Goal: Information Seeking & Learning: Learn about a topic

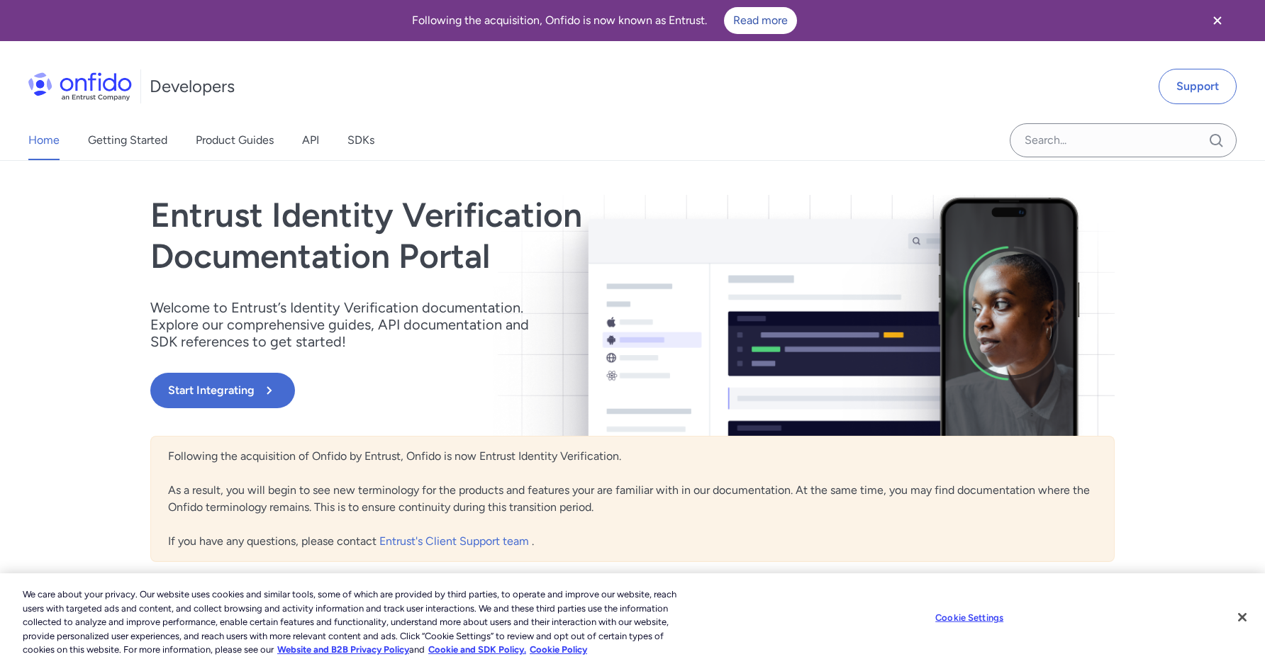
click at [223, 398] on button "Start Integrating" at bounding box center [222, 390] width 145 height 35
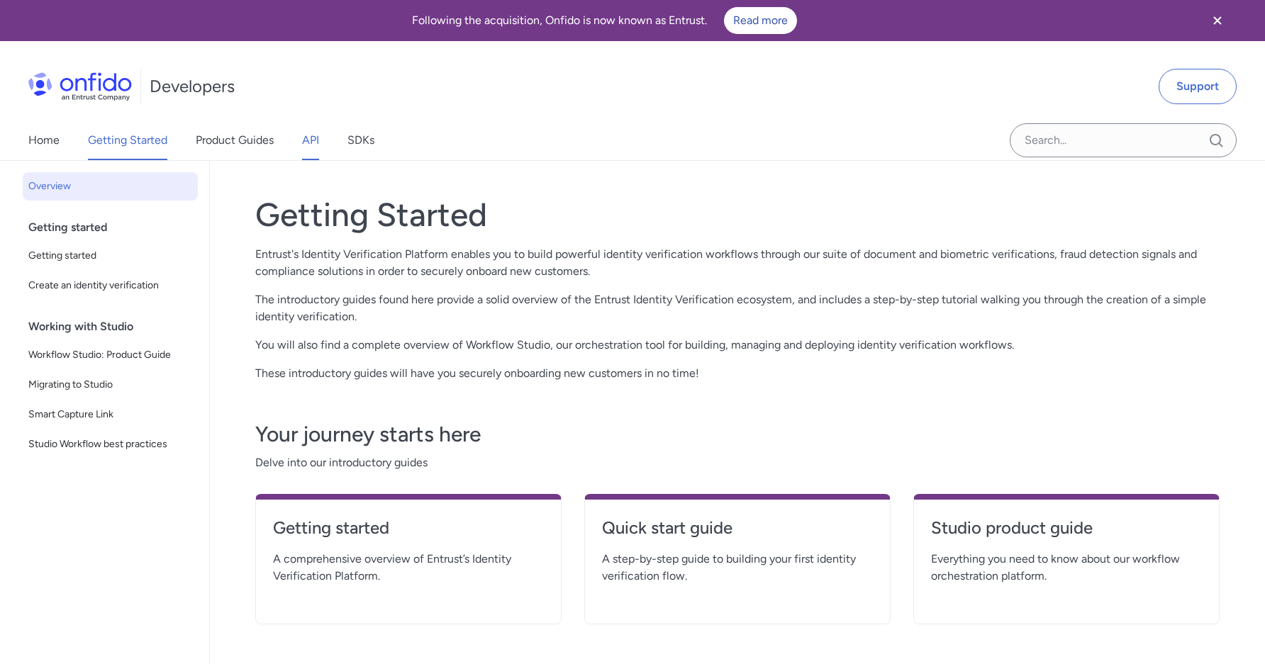
click at [312, 141] on link "API" at bounding box center [310, 140] width 17 height 40
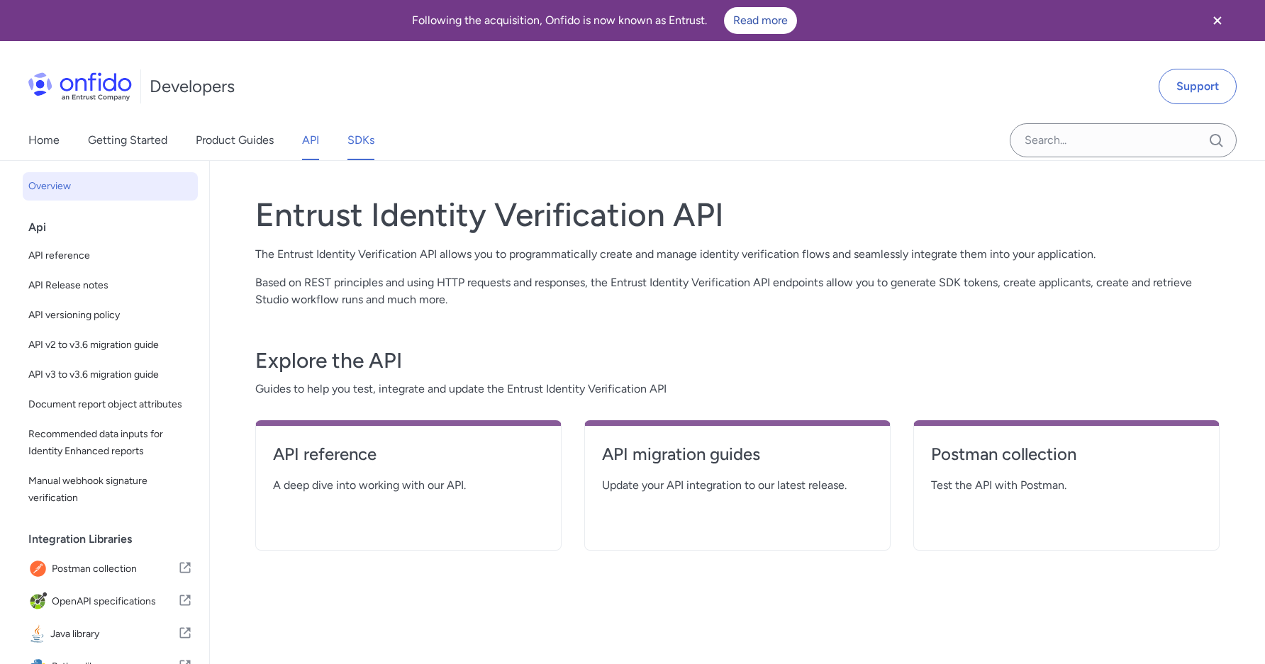
click at [362, 138] on link "SDKs" at bounding box center [360, 140] width 27 height 40
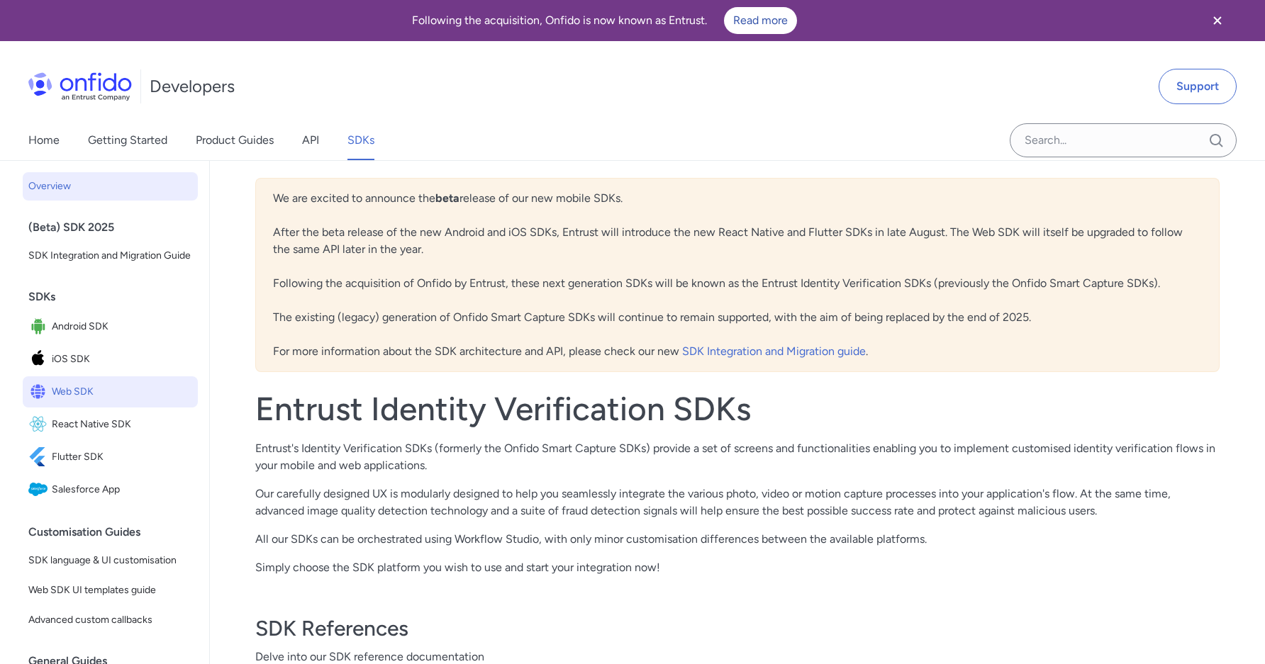
click at [132, 387] on span "Web SDK" at bounding box center [122, 392] width 140 height 20
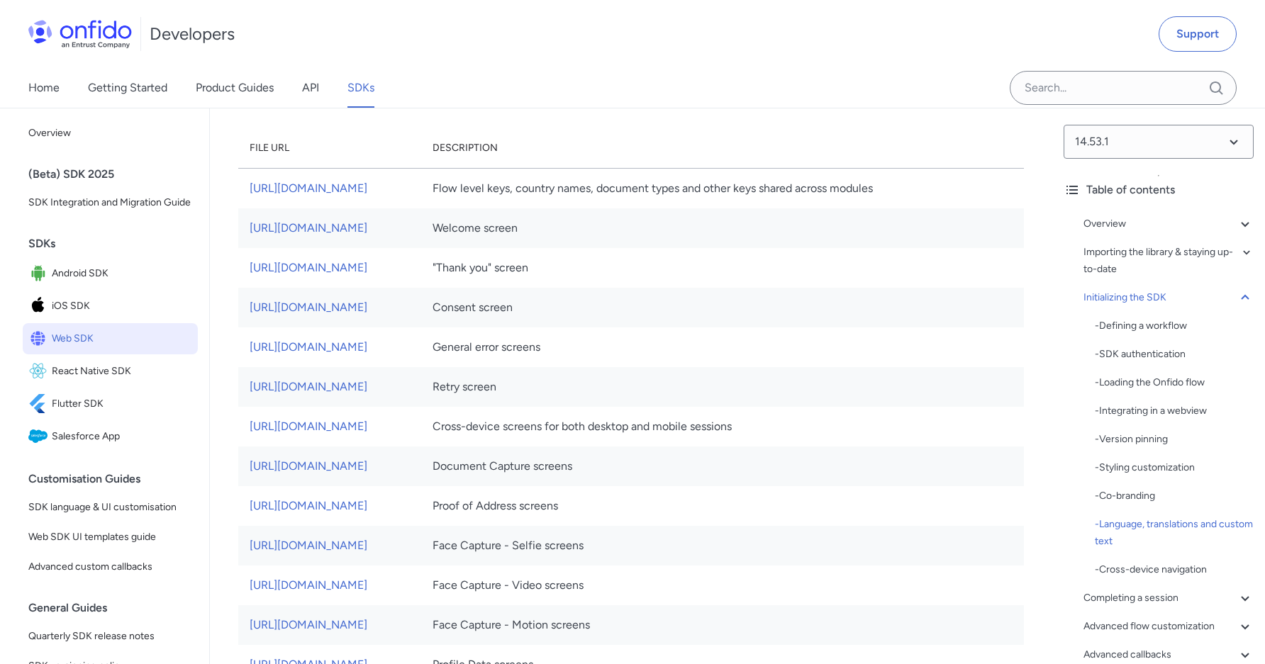
scroll to position [7835, 0]
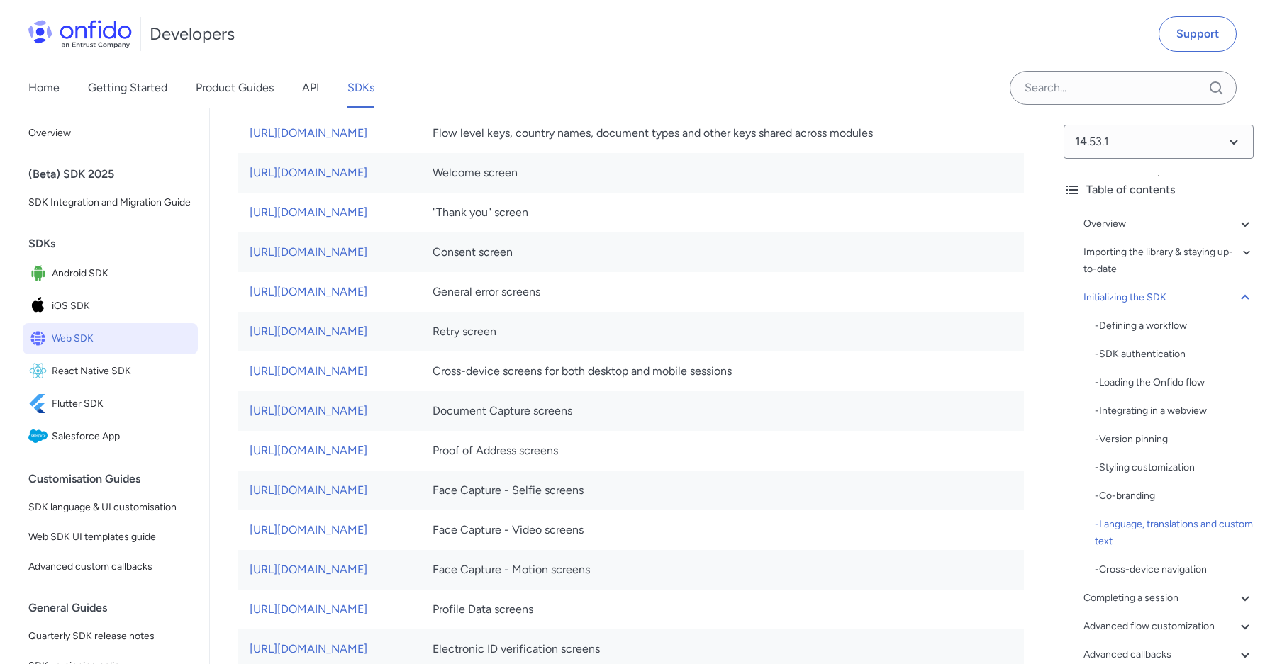
click at [90, 335] on span "Web SDK" at bounding box center [122, 339] width 140 height 20
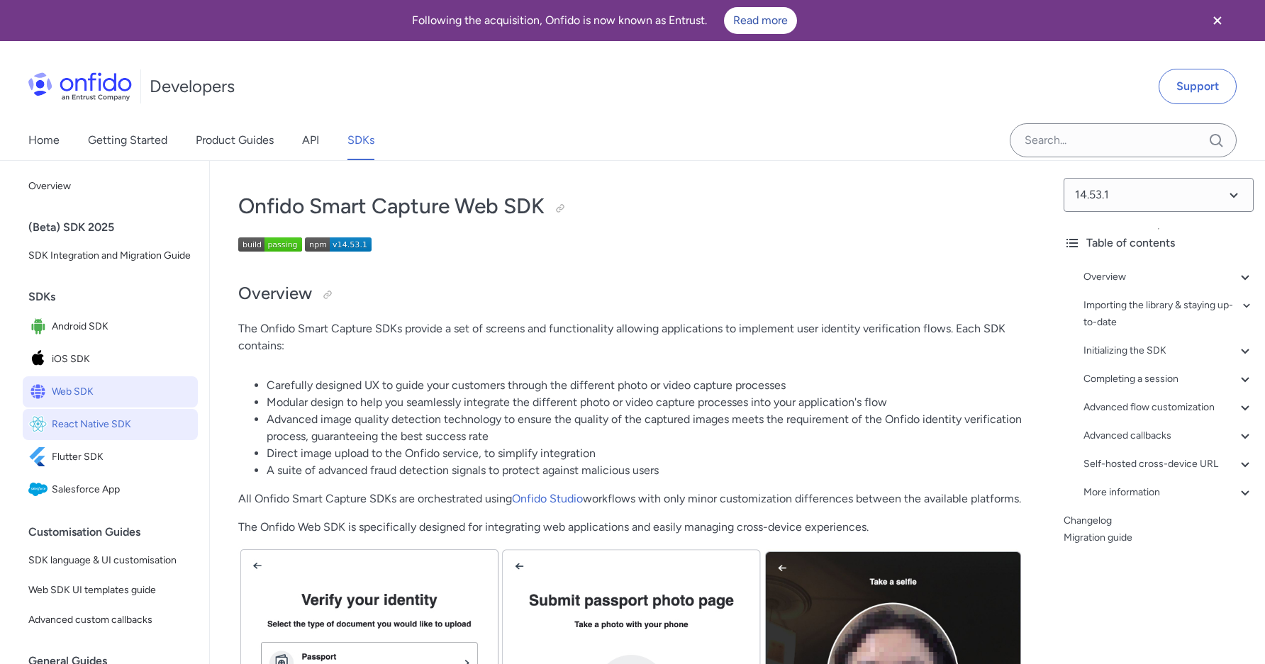
click at [140, 426] on span "React Native SDK" at bounding box center [122, 425] width 140 height 20
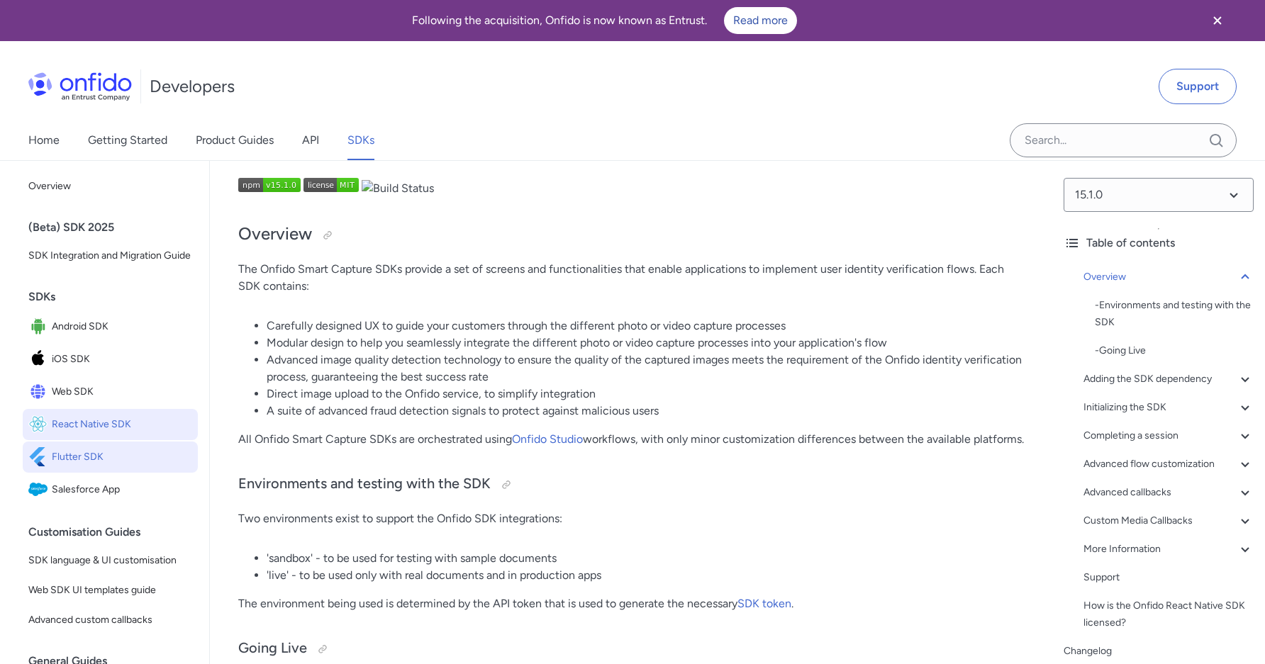
click at [162, 454] on span "Flutter SDK" at bounding box center [122, 457] width 140 height 20
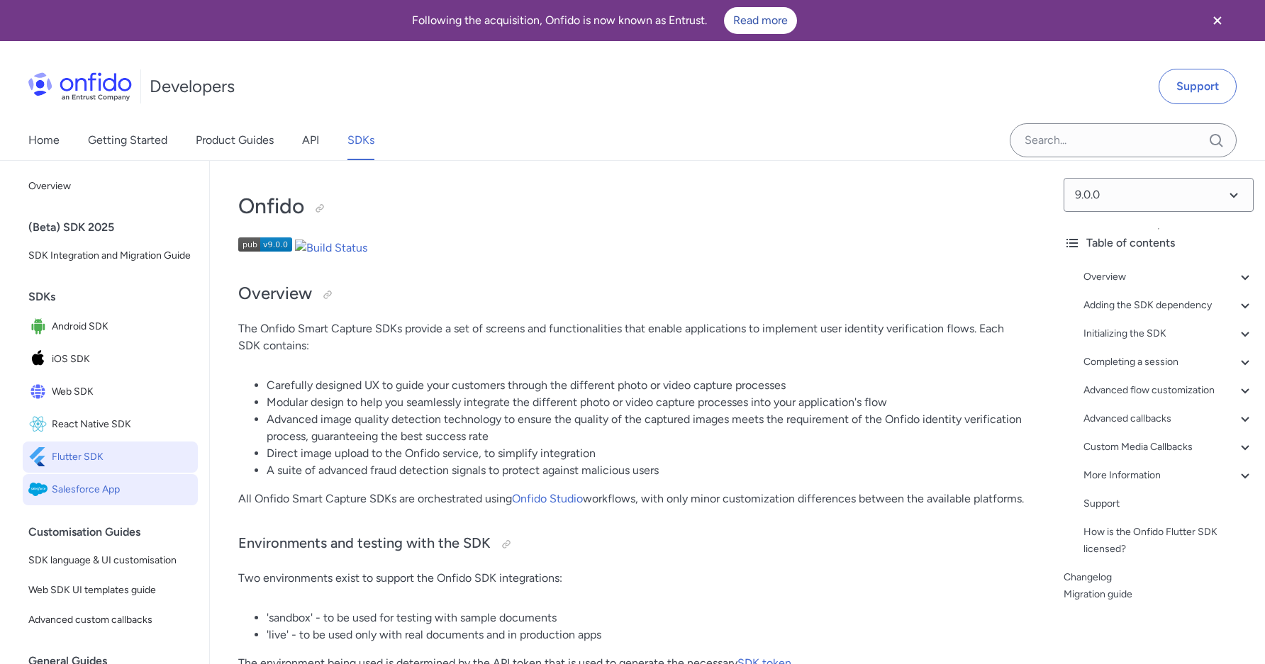
click at [145, 493] on span "Salesforce App" at bounding box center [122, 490] width 140 height 20
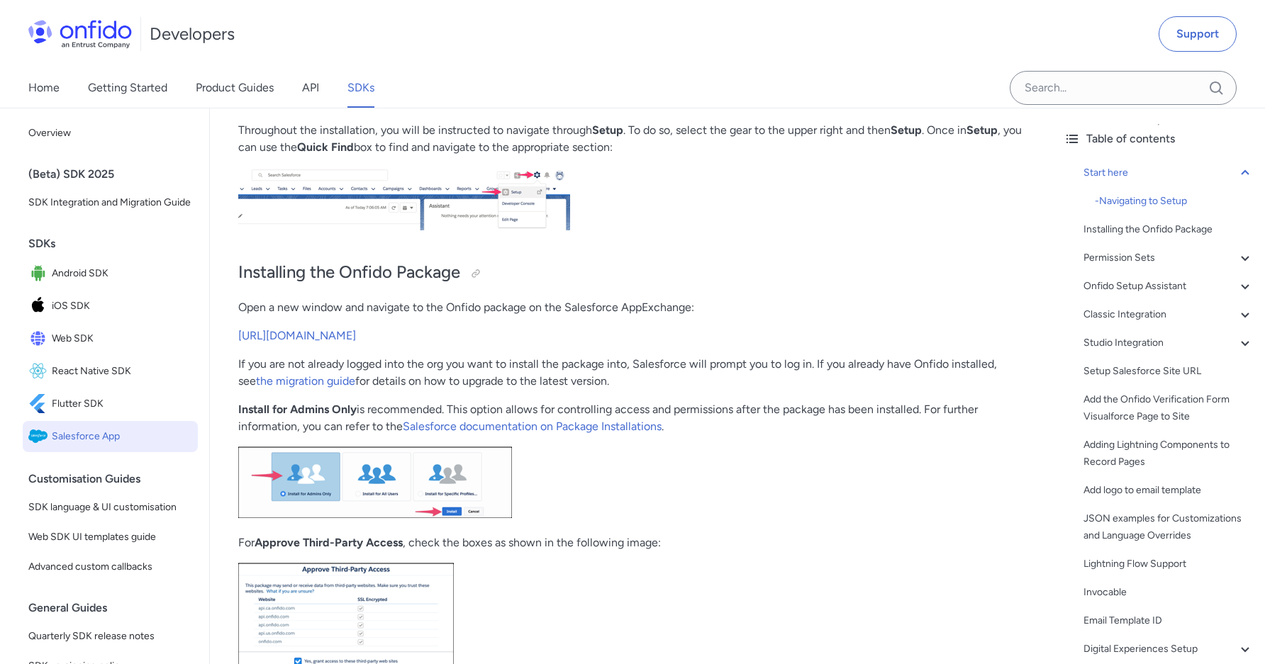
scroll to position [294, 0]
click at [114, 336] on span "Web SDK" at bounding box center [122, 339] width 140 height 20
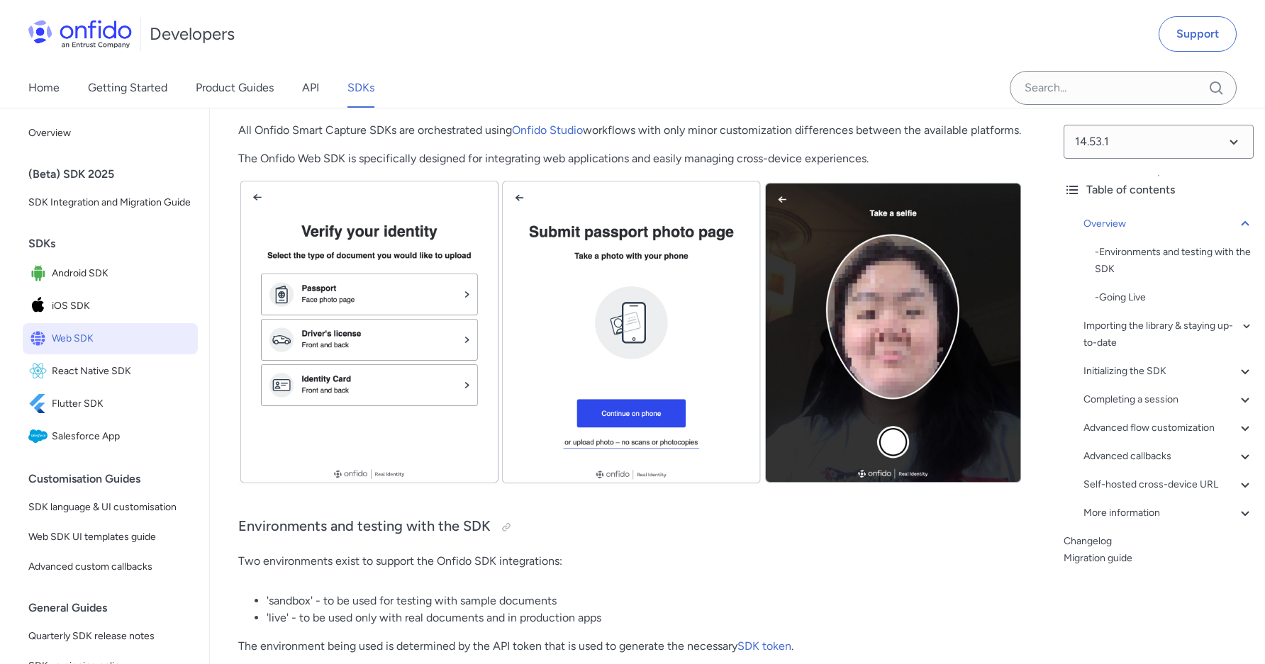
scroll to position [371, 0]
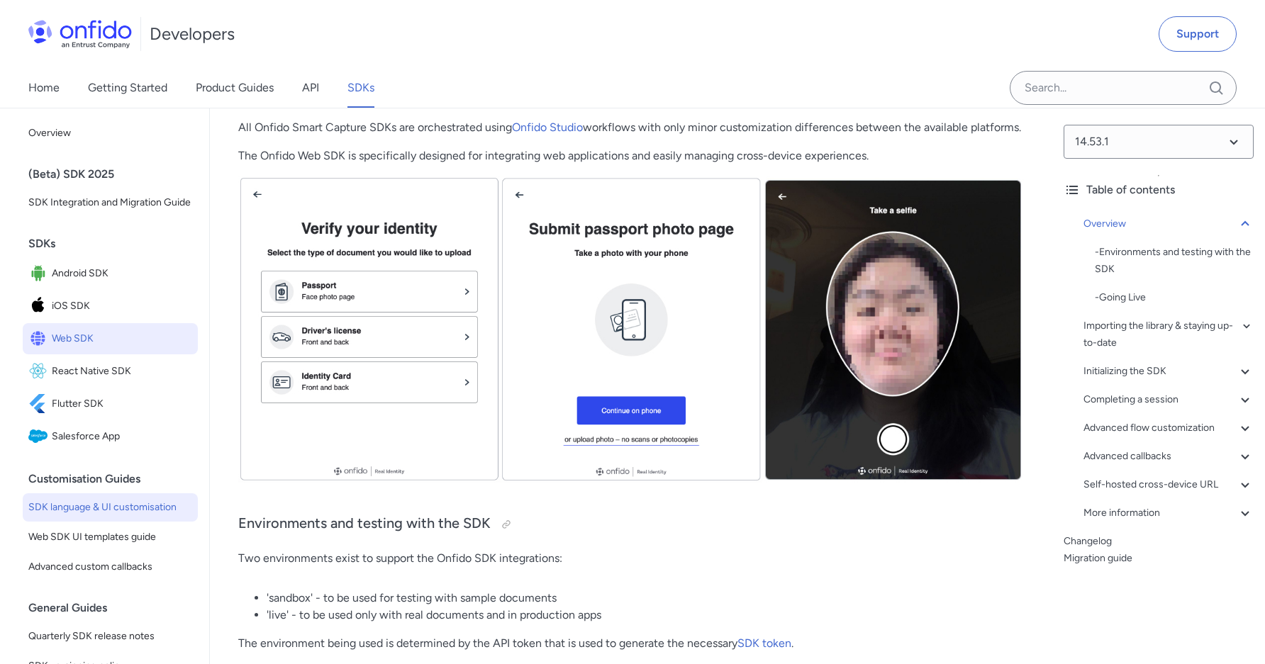
click at [129, 510] on span "SDK language & UI customisation" at bounding box center [110, 507] width 164 height 17
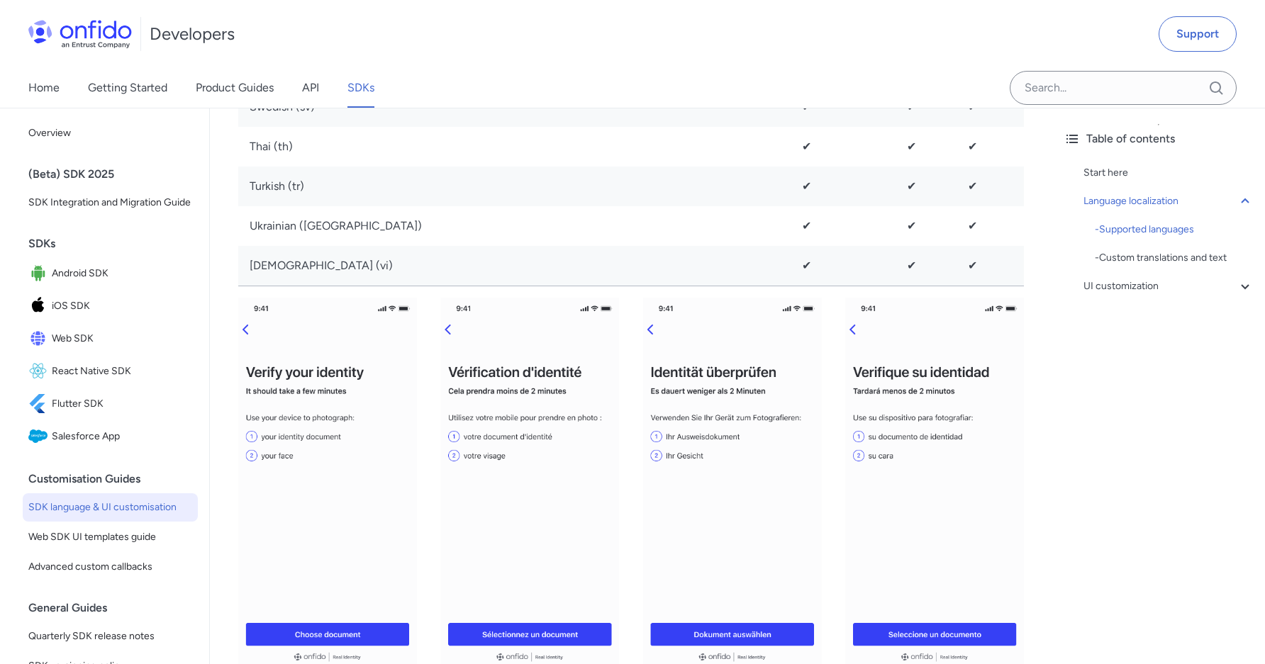
scroll to position [2255, 0]
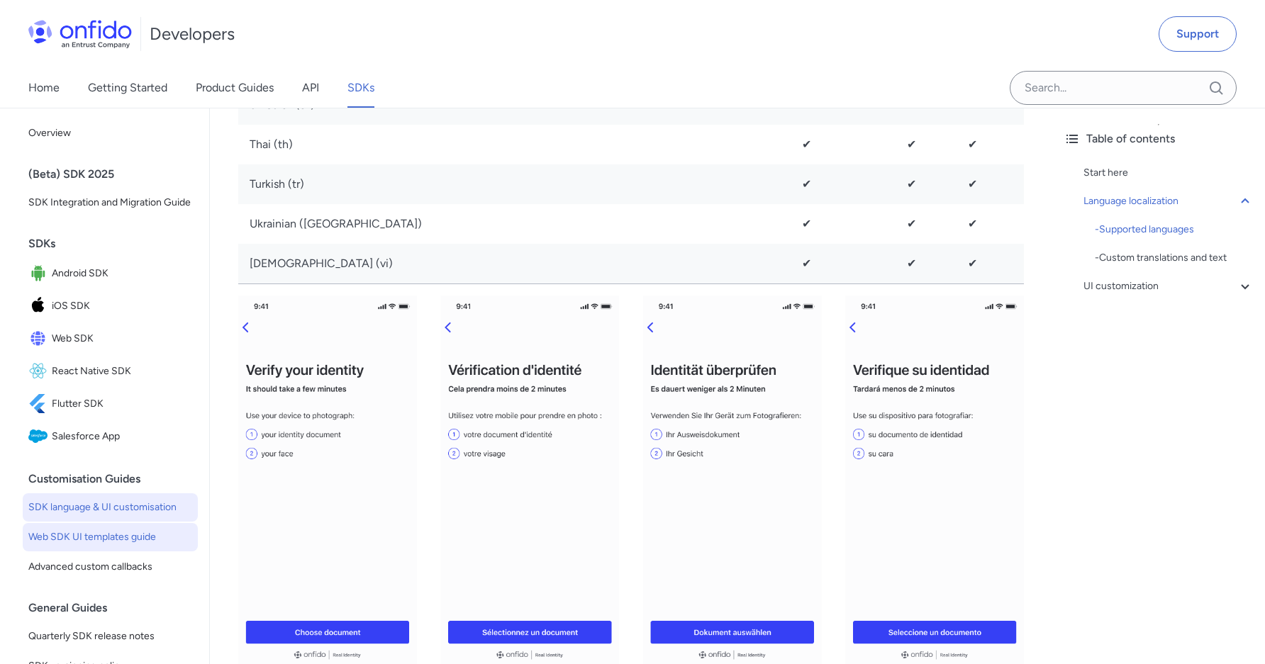
click at [152, 542] on span "Web SDK UI templates guide" at bounding box center [110, 537] width 164 height 17
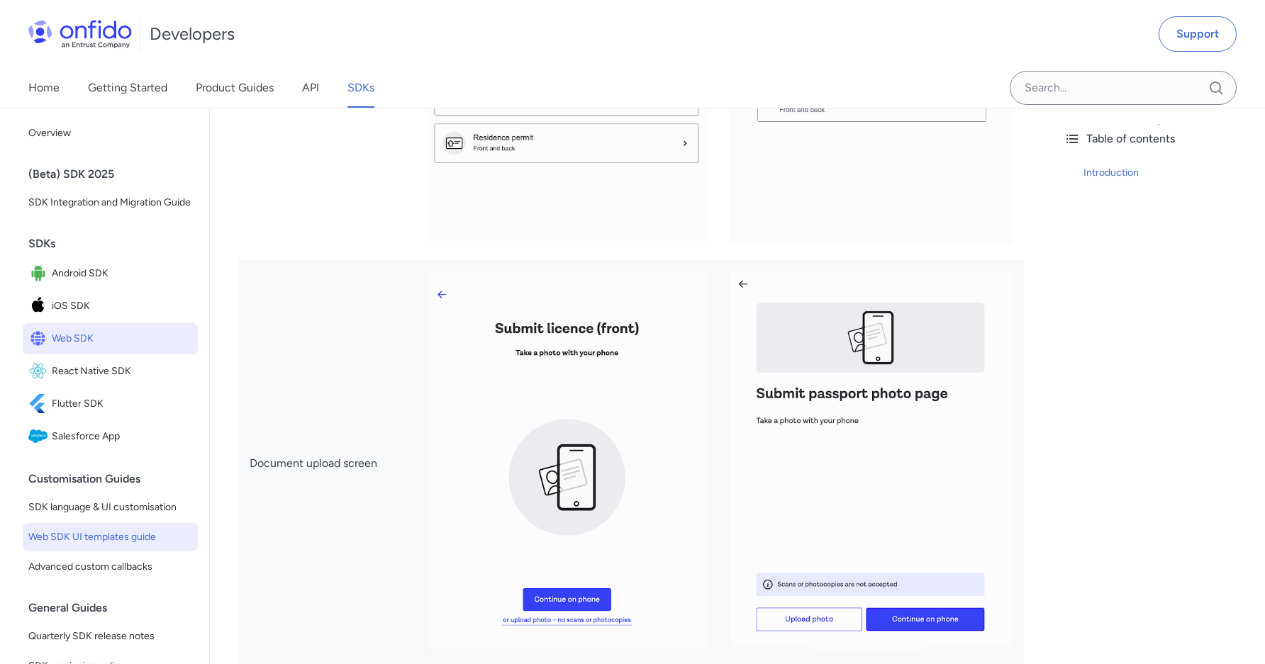
scroll to position [870, 0]
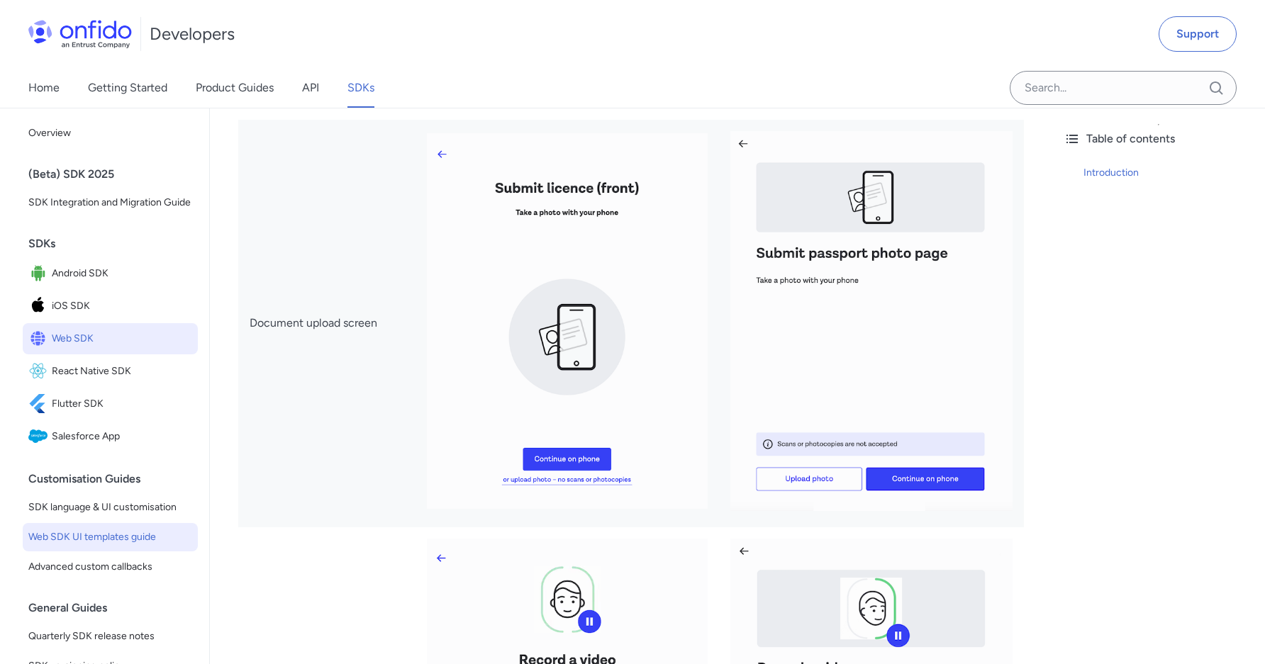
click at [110, 340] on span "Web SDK" at bounding box center [122, 339] width 140 height 20
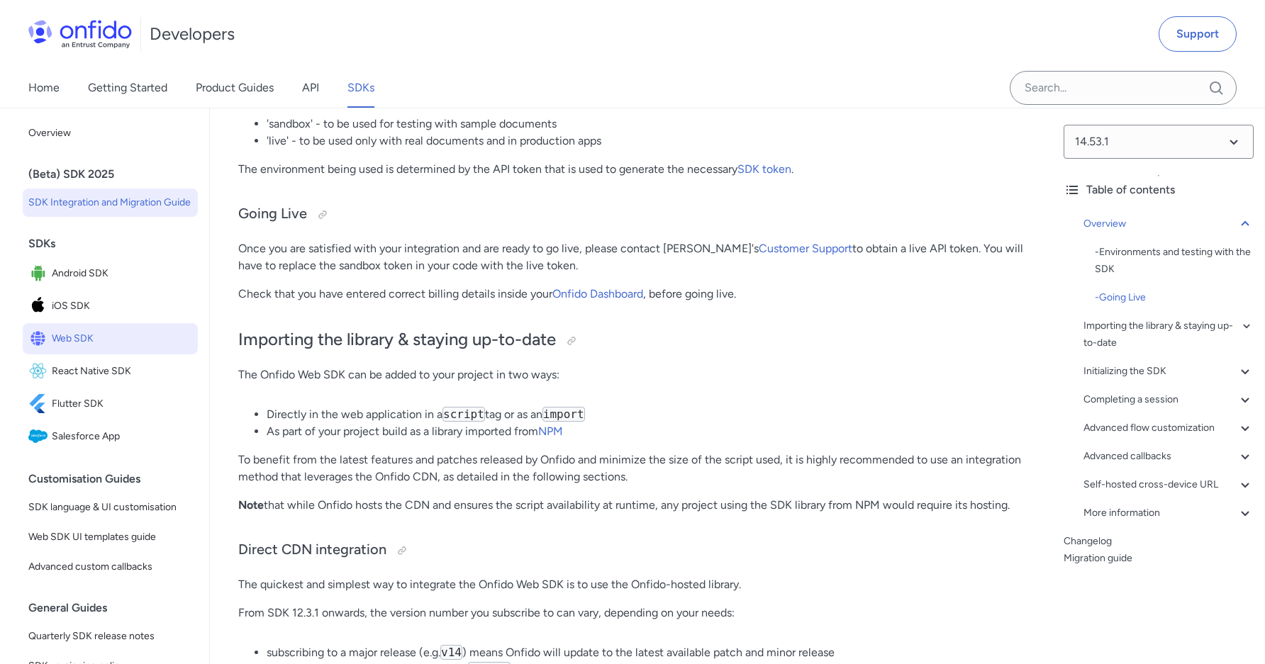
scroll to position [841, 0]
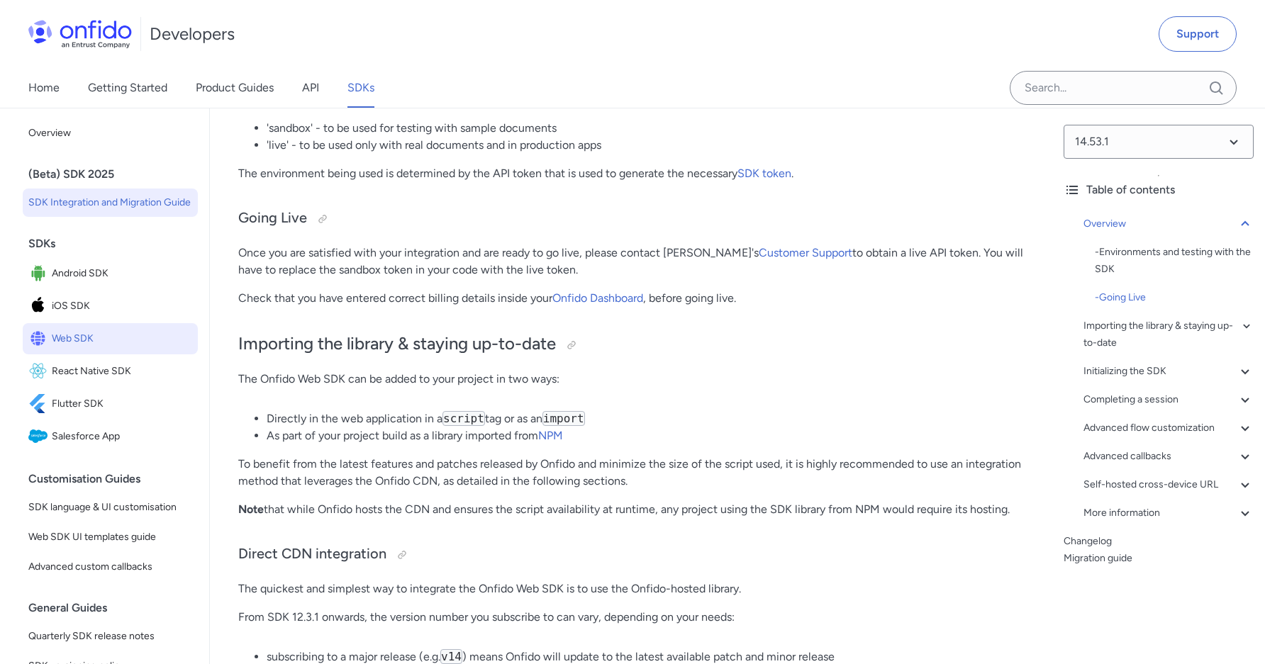
click at [145, 208] on span "SDK Integration and Migration Guide" at bounding box center [110, 202] width 164 height 17
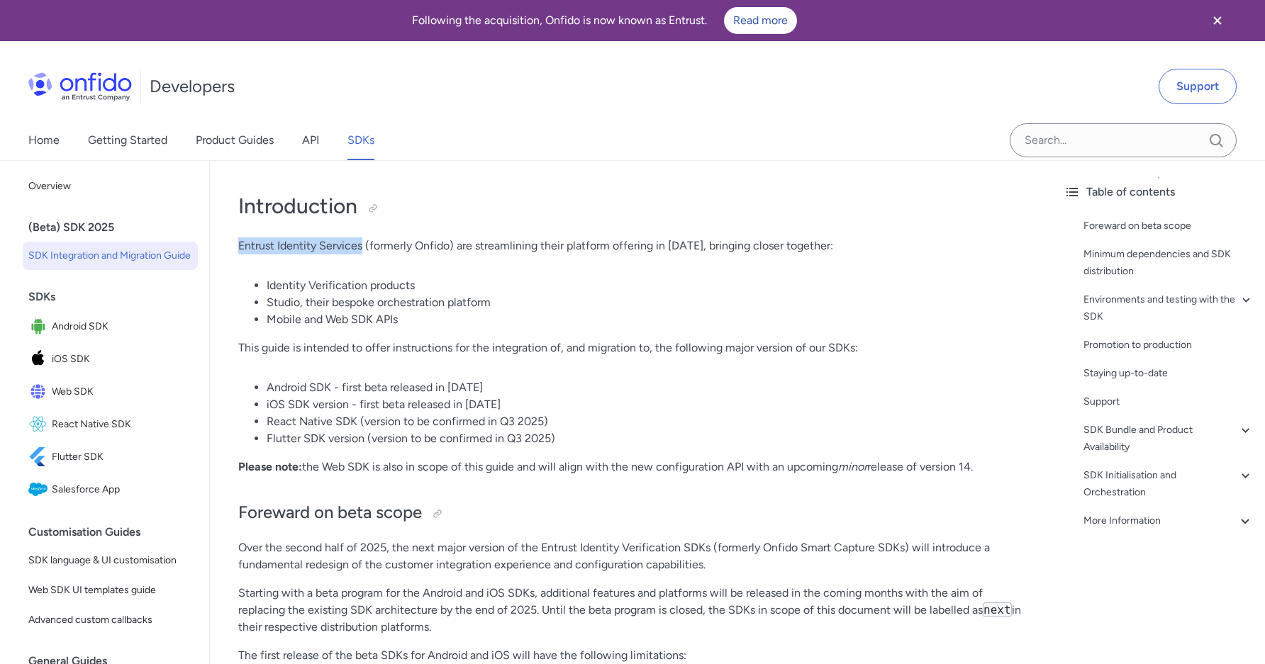
drag, startPoint x: 362, startPoint y: 245, endPoint x: 241, endPoint y: 245, distance: 121.2
click at [241, 245] on p "Entrust Identity Services (formerly Onfido) are streamlining their platform off…" at bounding box center [630, 245] width 785 height 17
copy p "Entrust Identity Services"
click at [117, 562] on span "SDK language & UI customisation" at bounding box center [110, 560] width 164 height 17
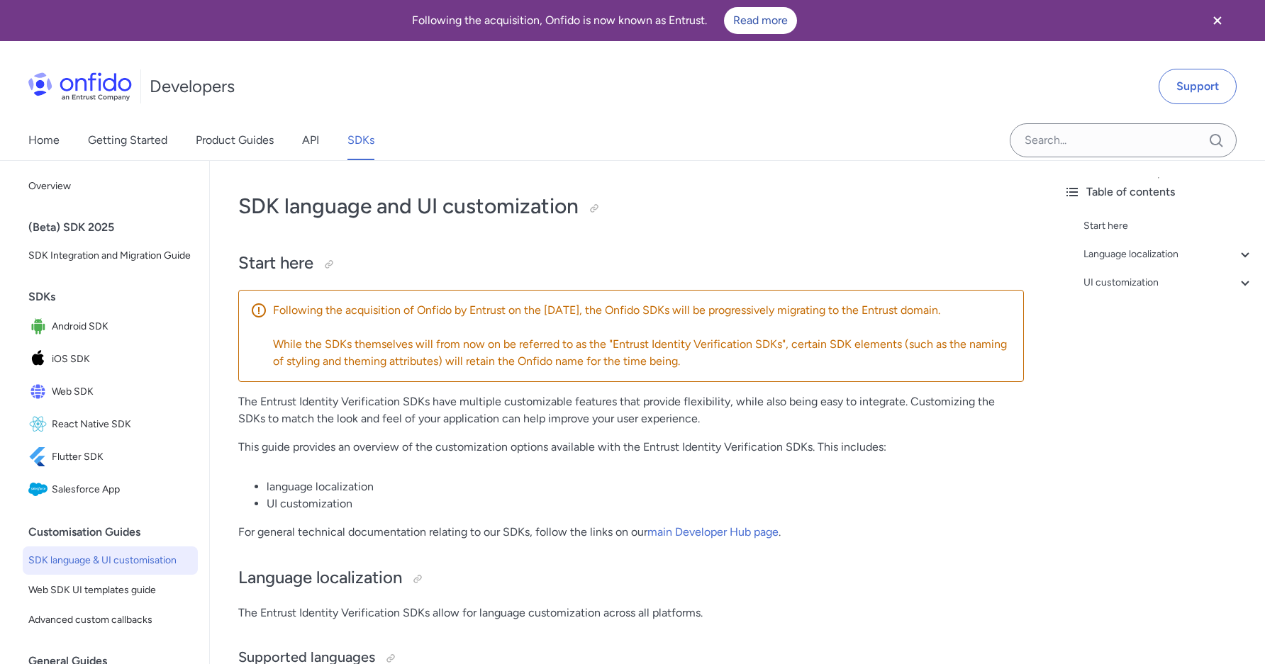
click at [97, 231] on div "(Beta) SDK 2025" at bounding box center [115, 227] width 175 height 28
click at [116, 250] on span "SDK Integration and Migration Guide" at bounding box center [110, 255] width 164 height 17
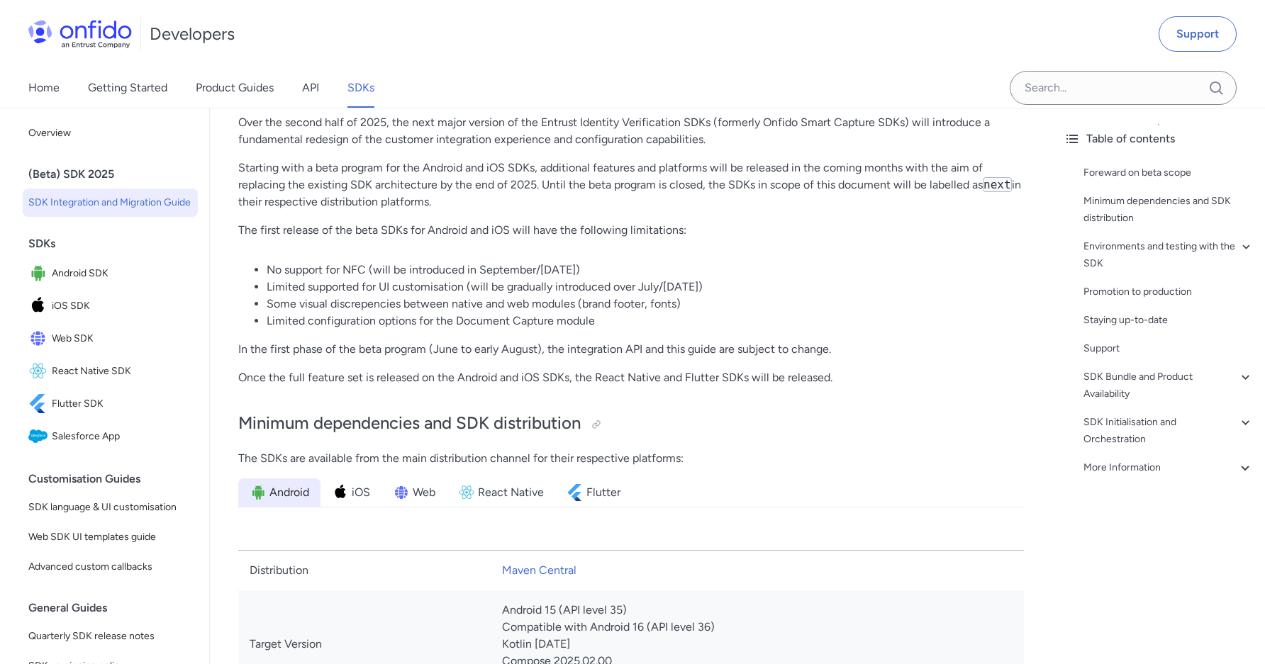
scroll to position [428, 0]
click at [431, 493] on span "Web" at bounding box center [424, 489] width 23 height 17
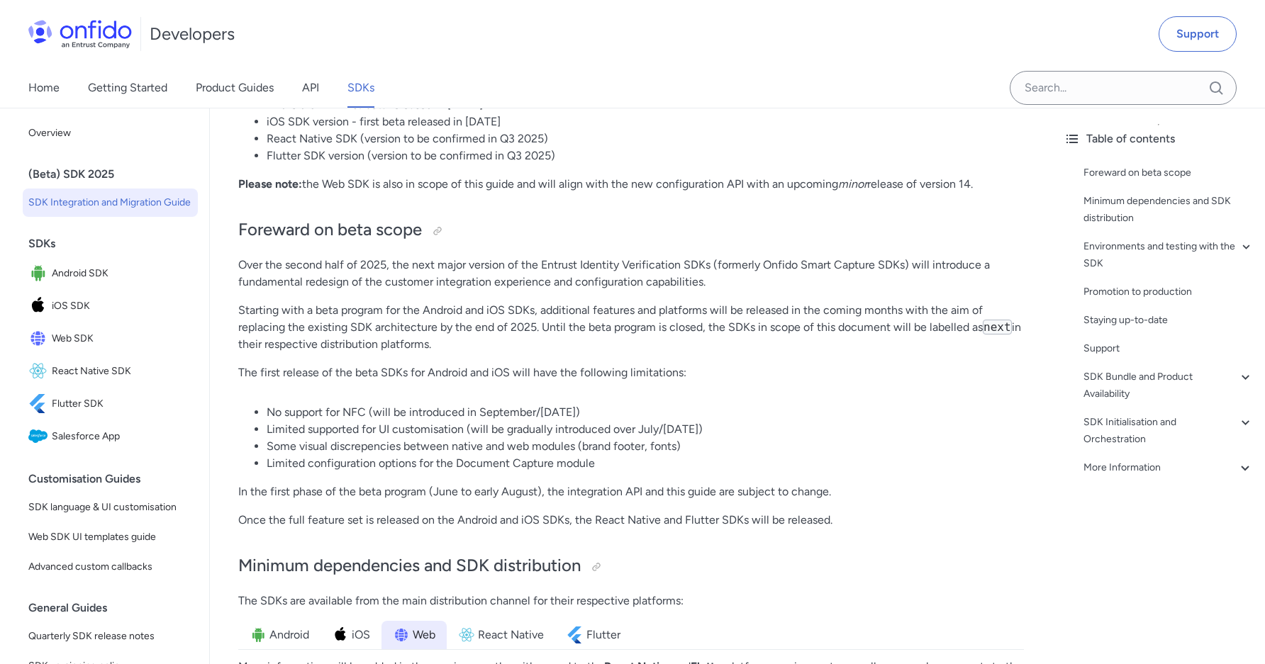
scroll to position [378, 0]
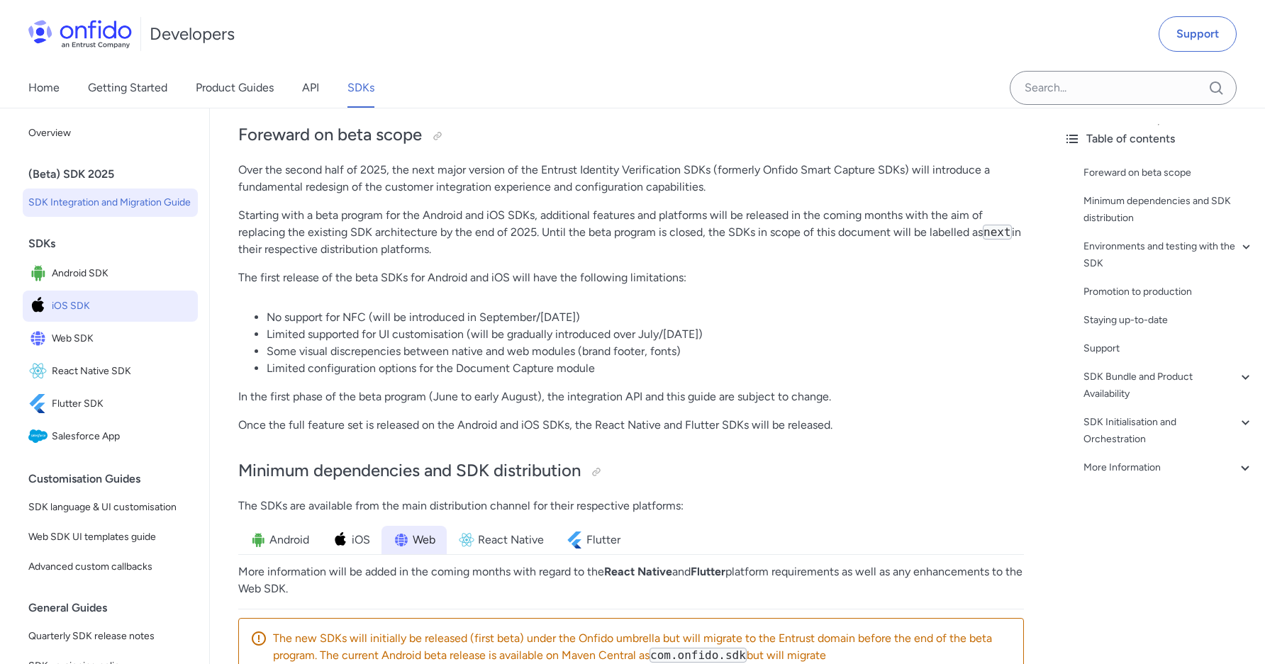
click at [105, 309] on span "iOS SDK" at bounding box center [122, 306] width 140 height 20
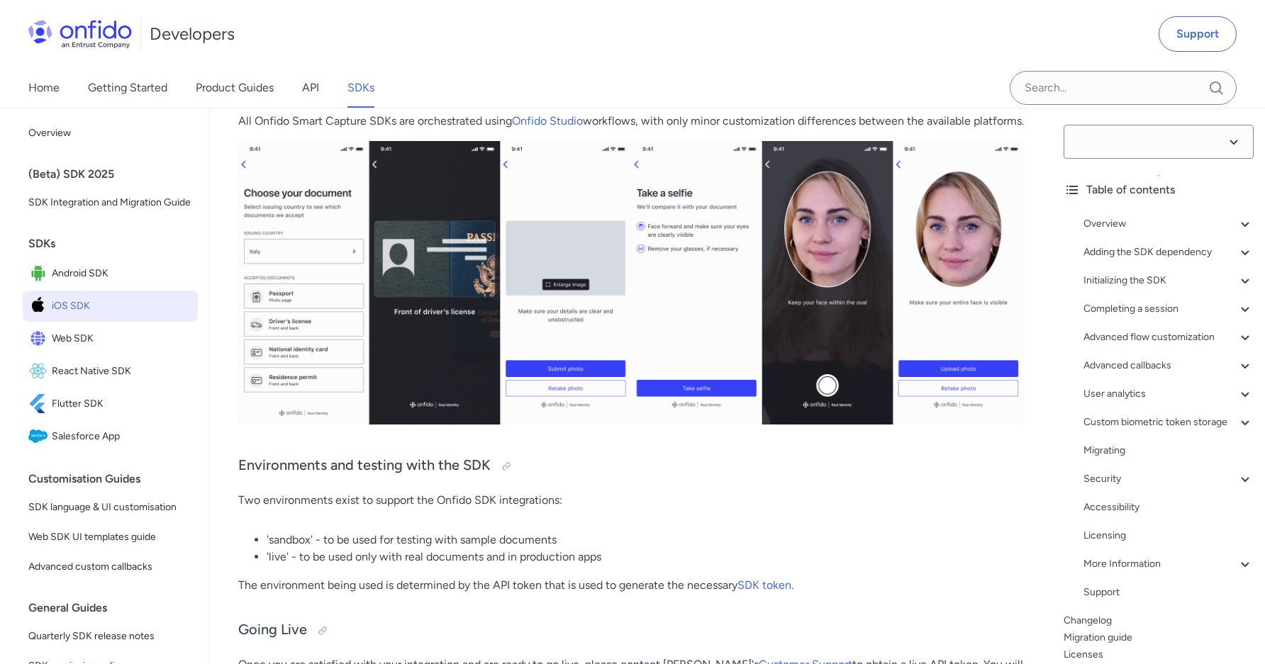
click at [118, 284] on span "Android SDK" at bounding box center [122, 274] width 140 height 20
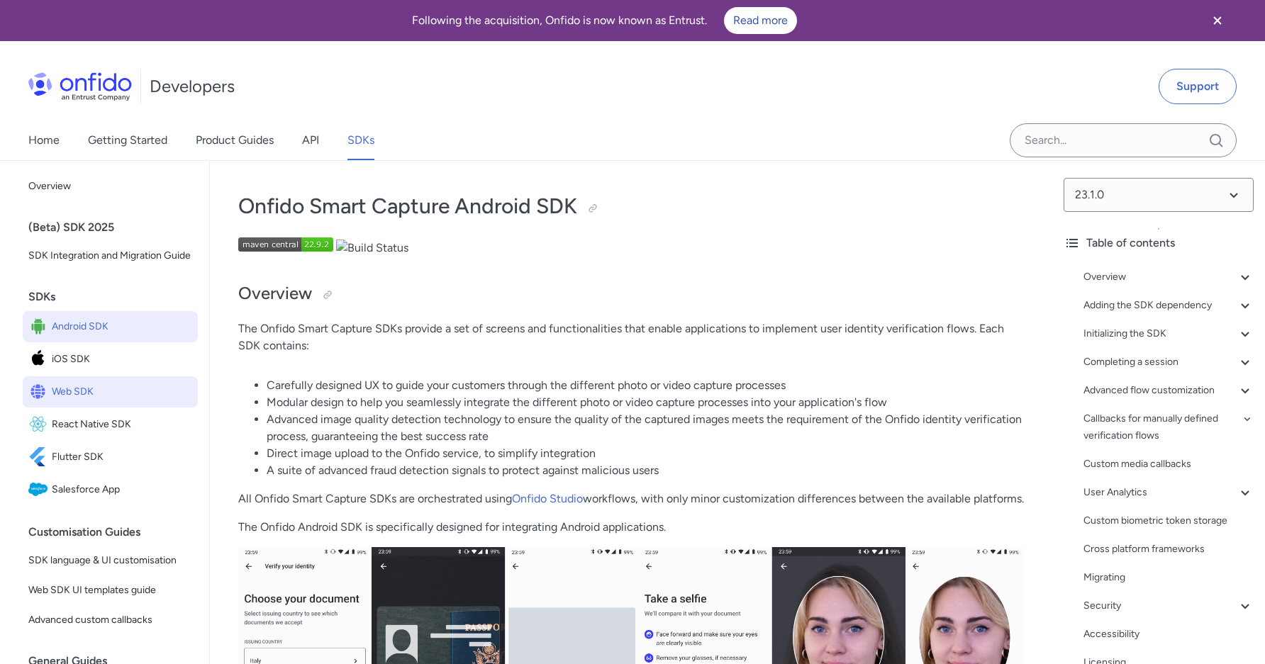
click at [108, 391] on span "Web SDK" at bounding box center [122, 392] width 140 height 20
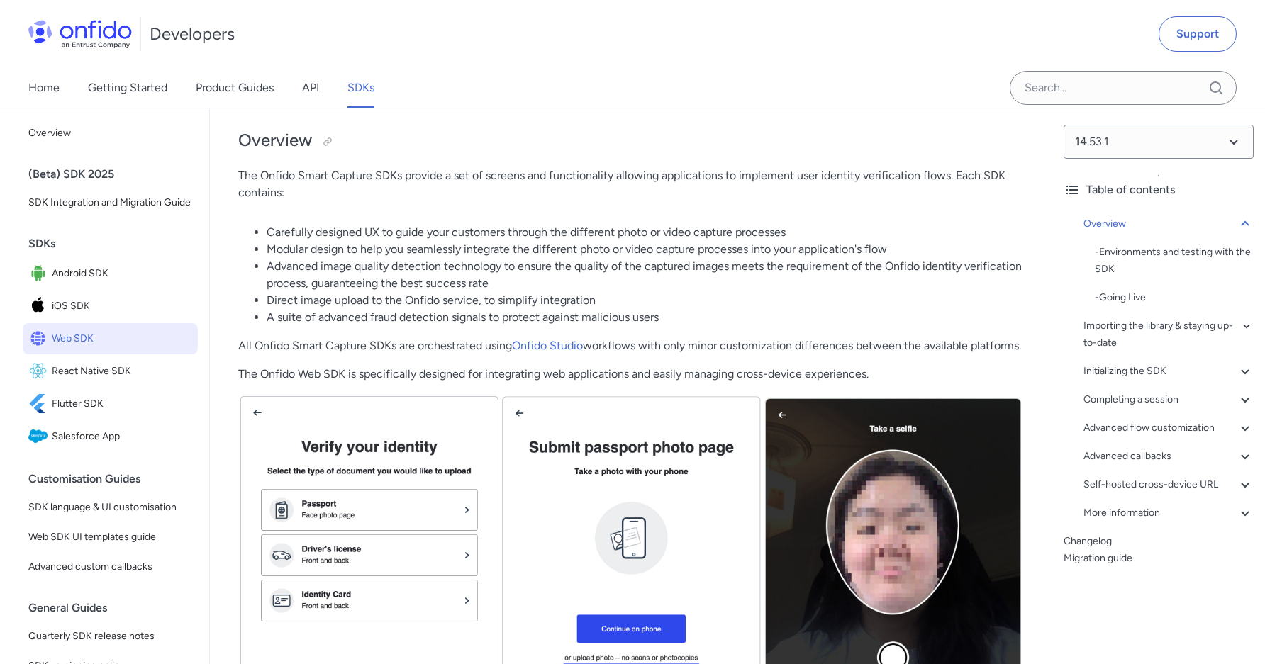
scroll to position [154, 0]
click at [1160, 376] on div "Initializing the SDK" at bounding box center [1168, 371] width 170 height 17
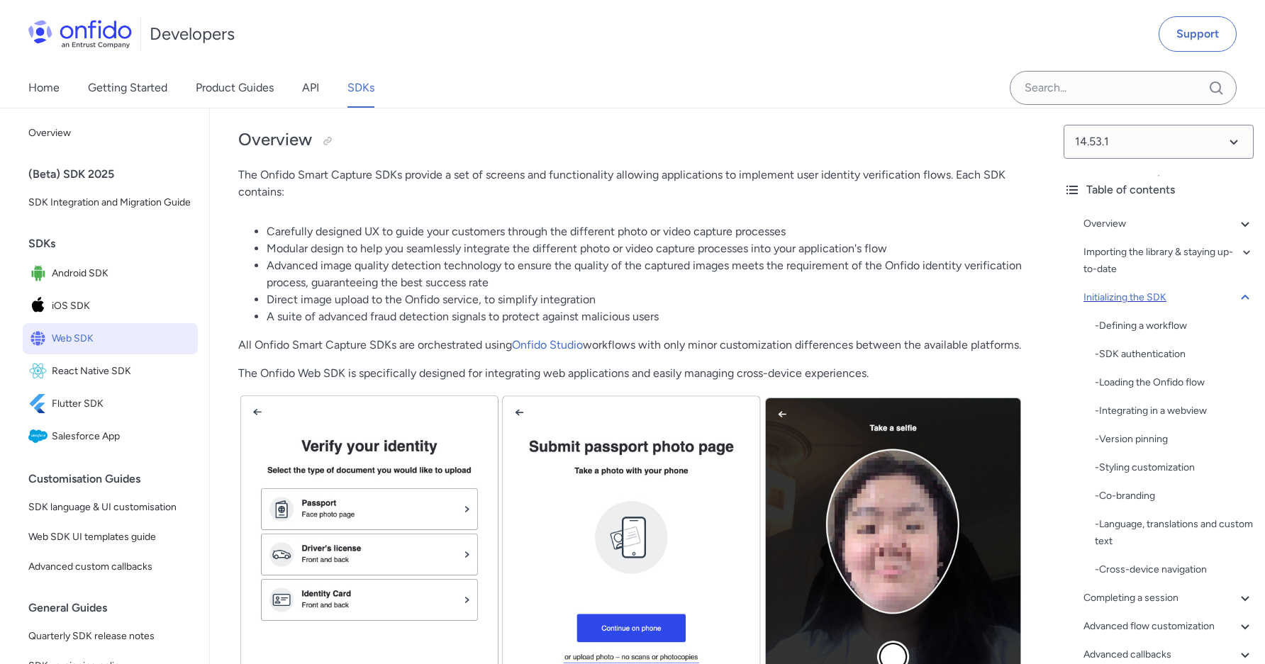
scroll to position [2720, 0]
